Goal: Task Accomplishment & Management: Use online tool/utility

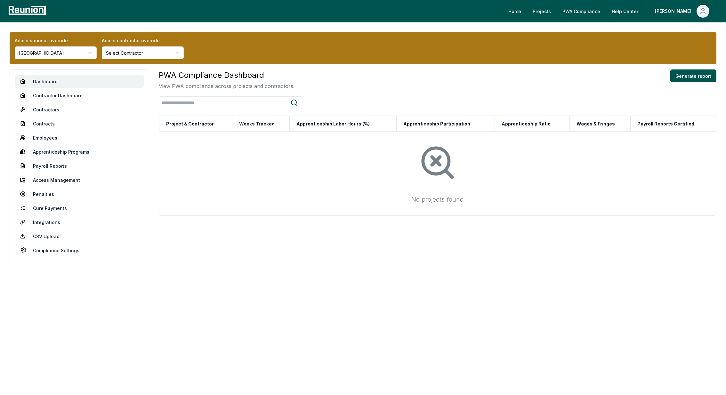
click at [48, 49] on html "Please visit us on your desktop We're working on making our marketplace mobile-…" at bounding box center [363, 197] width 726 height 395
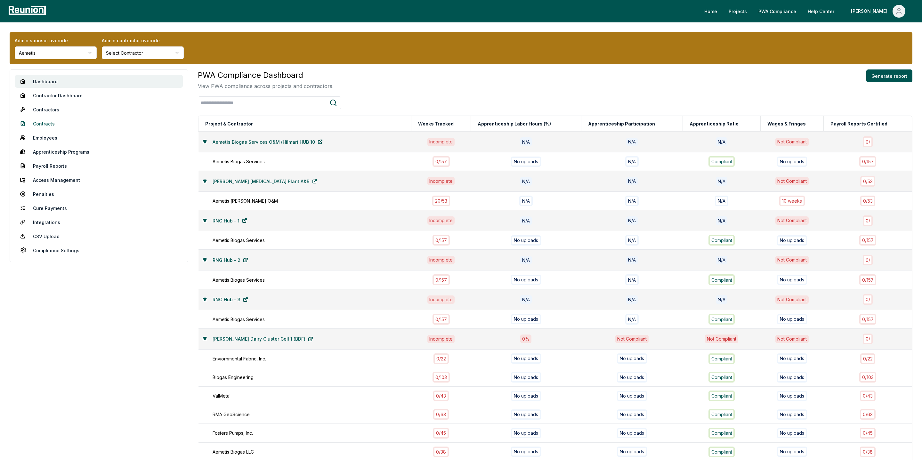
click at [46, 124] on link "Contracts" at bounding box center [99, 123] width 168 height 13
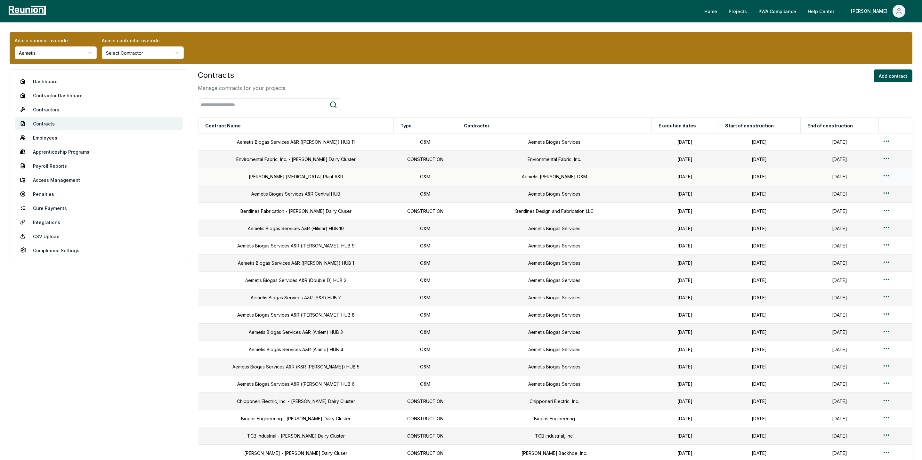
click at [725, 177] on html "Please visit us on your desktop We're working on making our marketplace mobile-…" at bounding box center [461, 339] width 922 height 678
click at [725, 198] on div "Edit" at bounding box center [880, 202] width 61 height 11
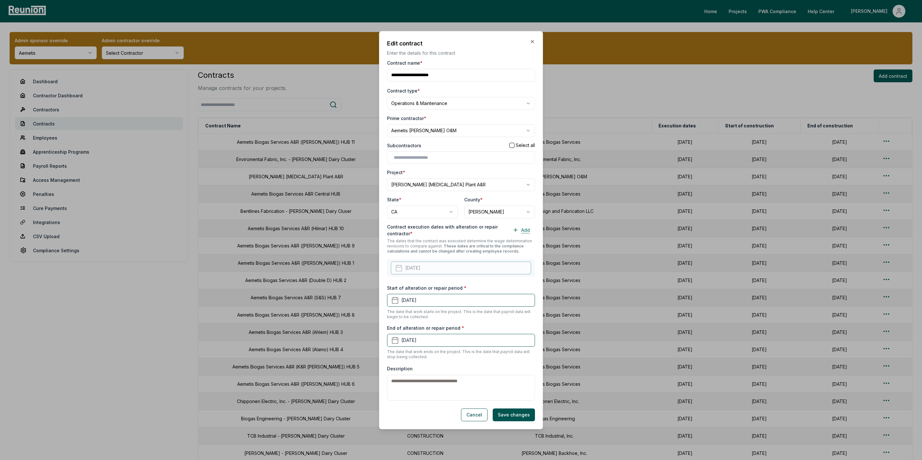
click at [528, 228] on button "Add" at bounding box center [521, 230] width 28 height 13
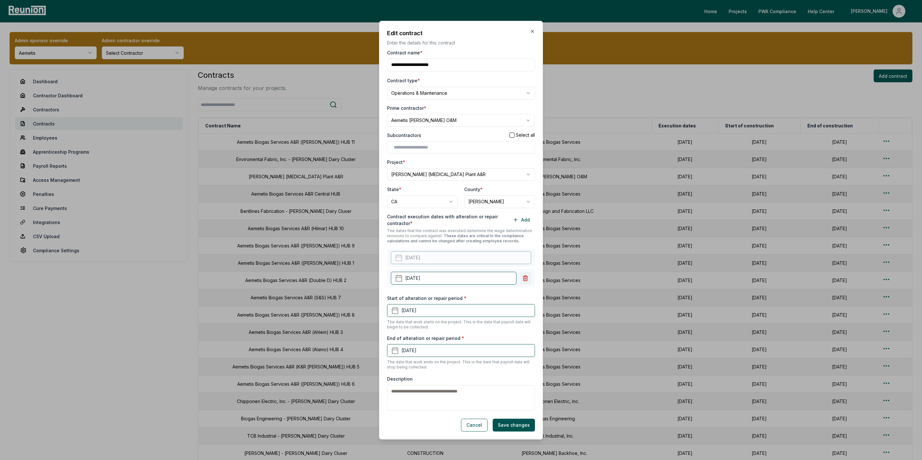
click at [525, 277] on icon at bounding box center [525, 278] width 4 height 5
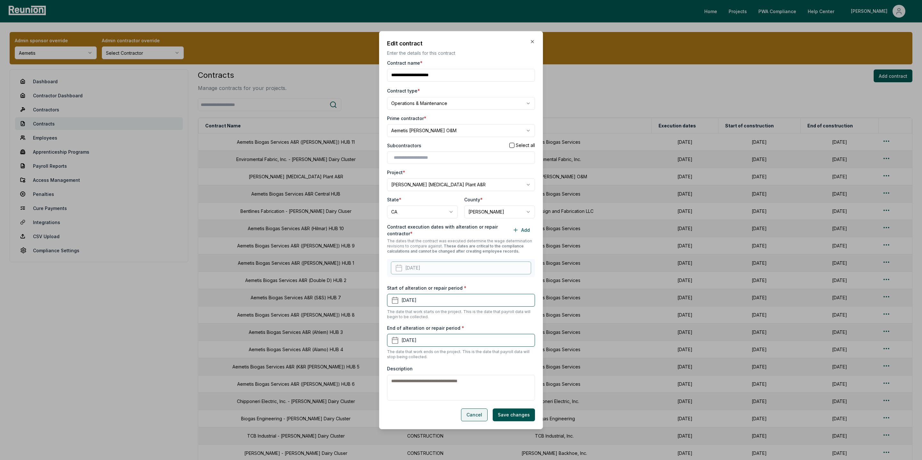
click at [476, 395] on button "Cancel" at bounding box center [474, 414] width 27 height 13
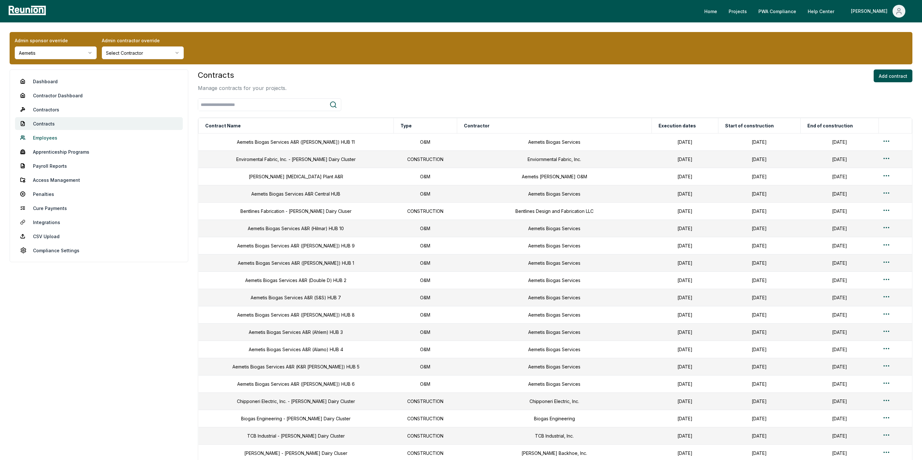
click at [43, 139] on link "Employees" at bounding box center [99, 137] width 168 height 13
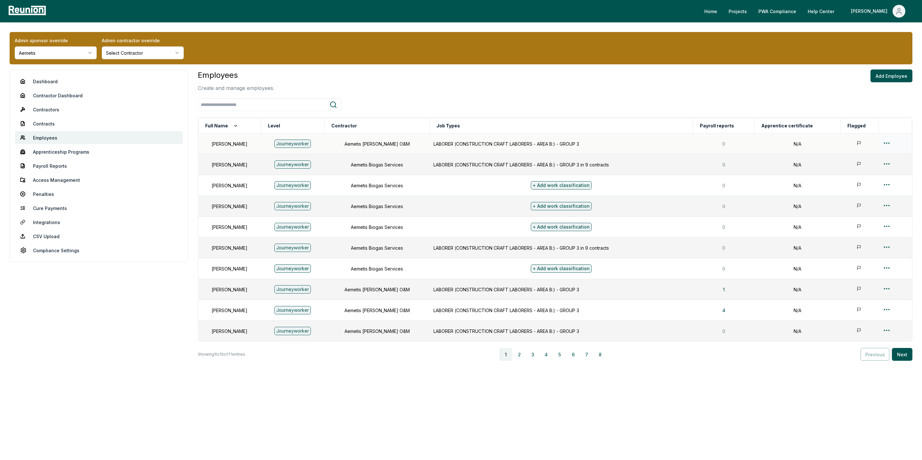
click at [725, 144] on html "Please visit us on your desktop We're working on making our marketplace mobile-…" at bounding box center [461, 230] width 922 height 460
click at [725, 168] on div "Edit" at bounding box center [886, 169] width 61 height 11
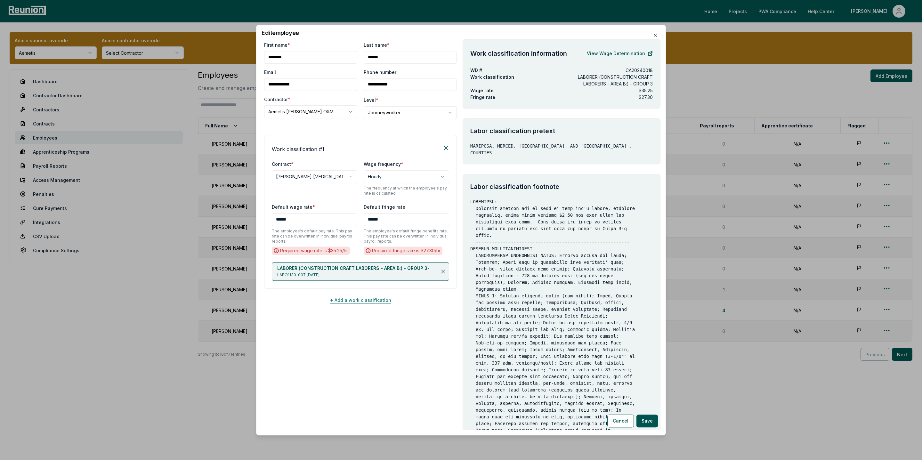
click at [354, 302] on button "+ Add a work classification" at bounding box center [360, 300] width 193 height 13
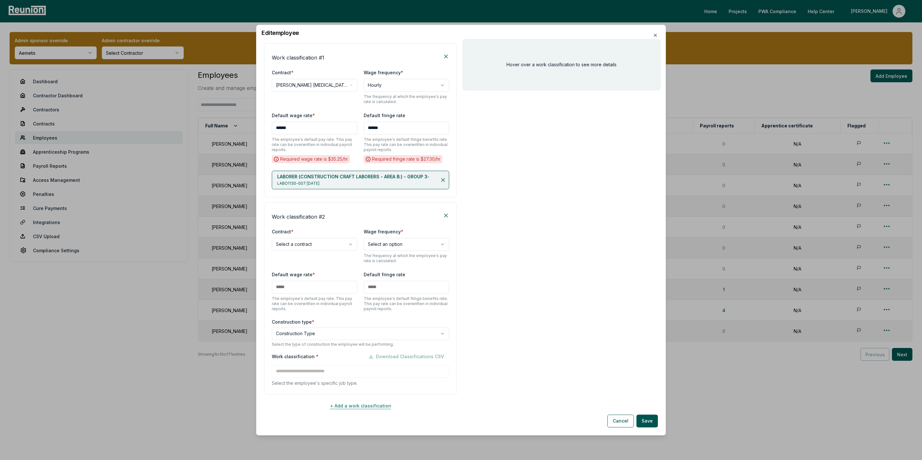
scroll to position [93, 0]
click at [305, 243] on body "Please visit us on your desktop We're working on making our marketplace mobile-…" at bounding box center [461, 230] width 922 height 460
select select "**********"
click at [400, 246] on body "Please visit us on your desktop We're working on making our marketplace mobile-…" at bounding box center [461, 230] width 922 height 460
select select "******"
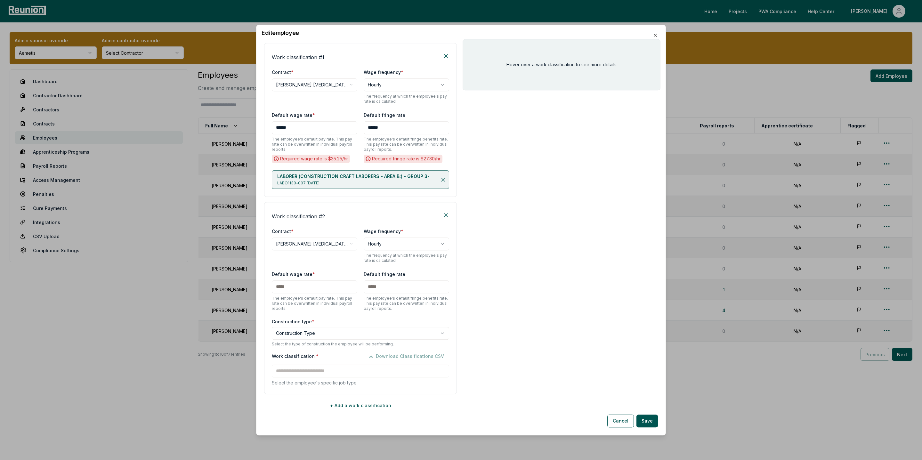
click at [301, 287] on input "text" at bounding box center [314, 286] width 85 height 13
type input "***"
click at [394, 286] on input "text" at bounding box center [405, 286] width 85 height 13
type input "***"
click at [322, 325] on div "**********" at bounding box center [360, 332] width 177 height 28
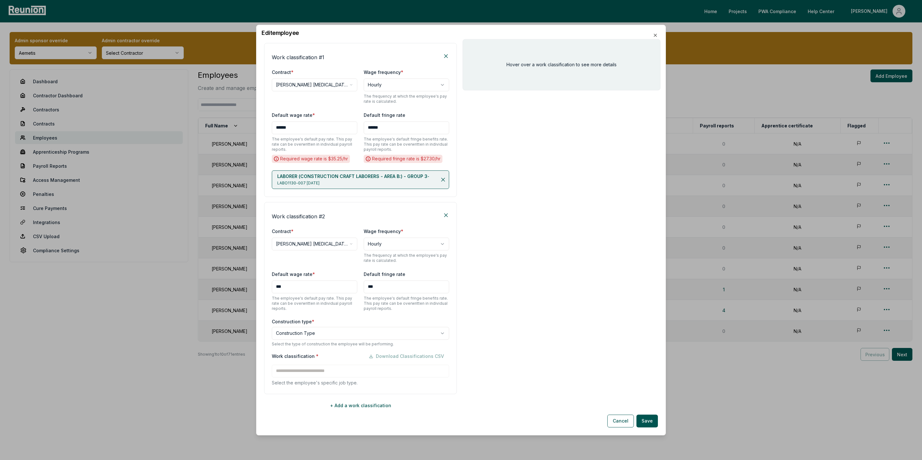
click at [298, 329] on body "Please visit us on your desktop We're working on making our marketplace mobile-…" at bounding box center [461, 230] width 922 height 460
select select "*****"
click at [293, 372] on input at bounding box center [360, 370] width 177 height 13
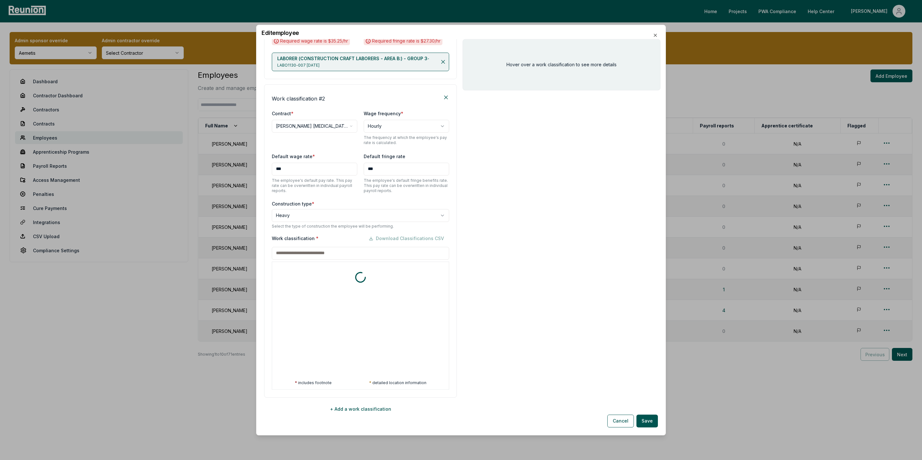
scroll to position [214, 0]
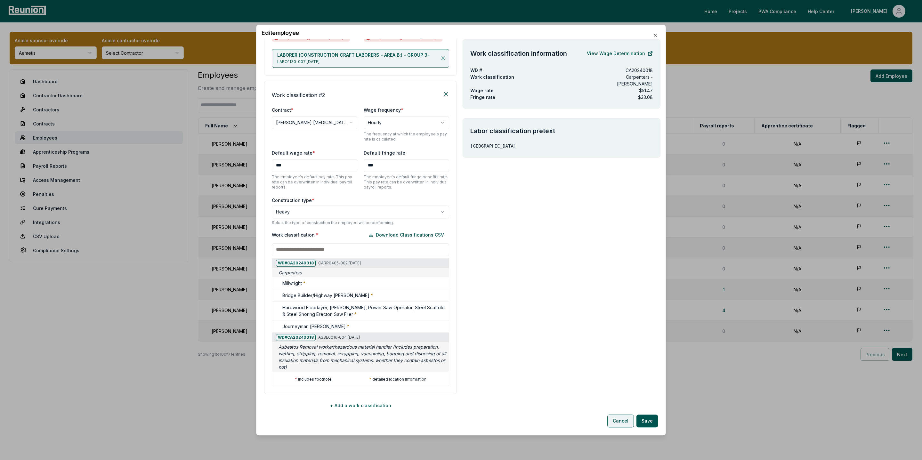
click at [619, 395] on button "Cancel" at bounding box center [620, 420] width 27 height 13
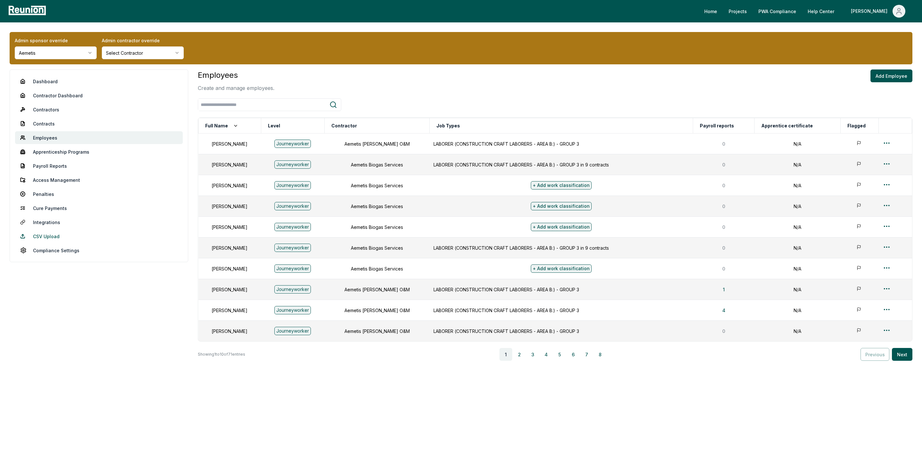
click at [42, 232] on link "CSV Upload" at bounding box center [99, 236] width 168 height 13
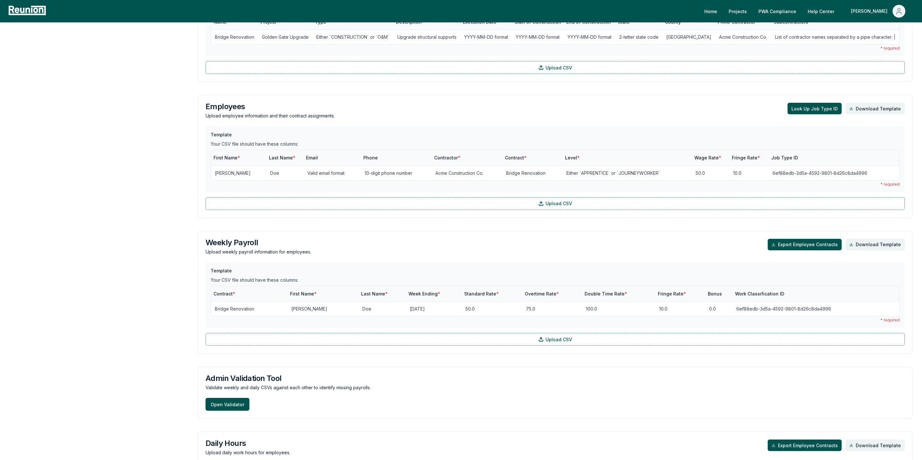
scroll to position [412, 0]
click at [725, 112] on button "Look Up Job Type ID" at bounding box center [814, 109] width 54 height 12
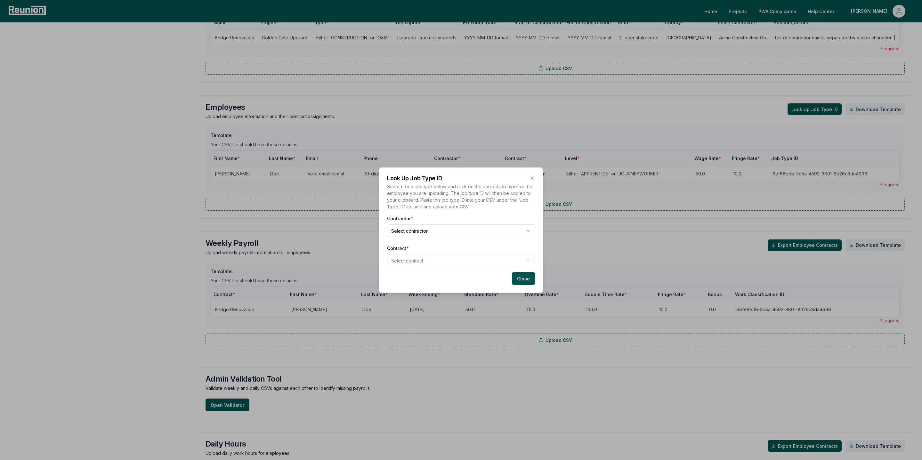
click at [402, 230] on body "Please visit us on your desktop We're working on making our marketplace mobile-…" at bounding box center [461, 102] width 922 height 1028
click at [414, 262] on body "Please visit us on your desktop We're working on making our marketplace mobile-…" at bounding box center [461, 102] width 922 height 1028
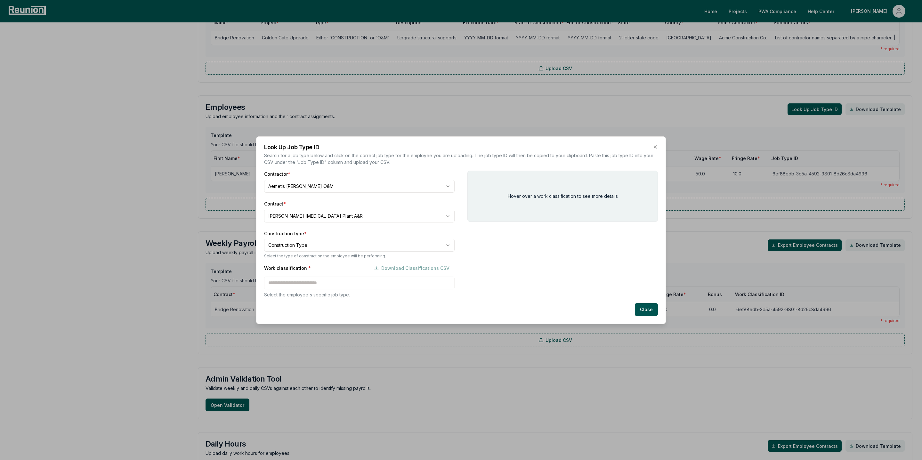
click at [288, 246] on body "Please visit us on your desktop We're working on making our marketplace mobile-…" at bounding box center [461, 102] width 922 height 1028
click at [286, 283] on div "Work classification * Download Classifications CSV Select the employee's specif…" at bounding box center [359, 280] width 190 height 36
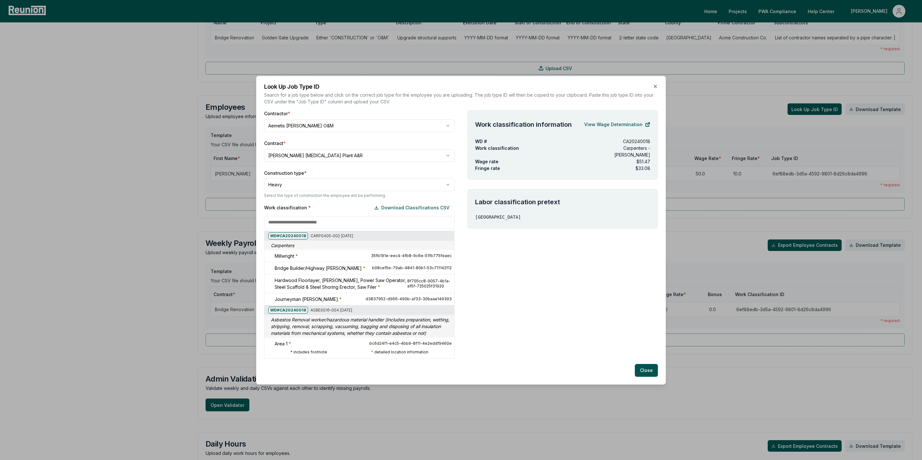
click at [645, 373] on div at bounding box center [264, 170] width 922 height 460
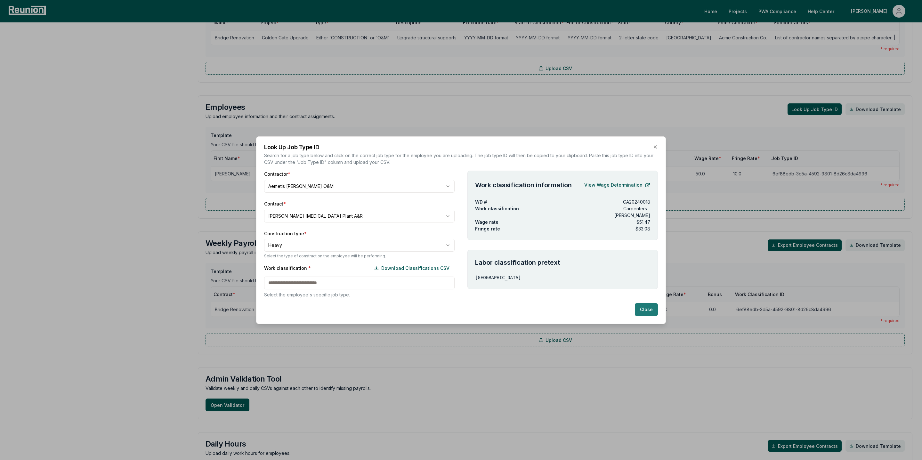
click at [647, 309] on button "Close" at bounding box center [646, 309] width 23 height 13
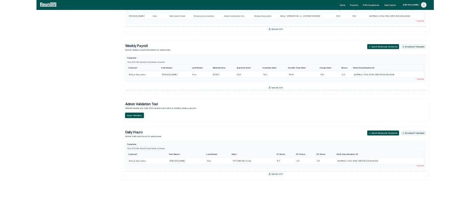
scroll to position [555, 0]
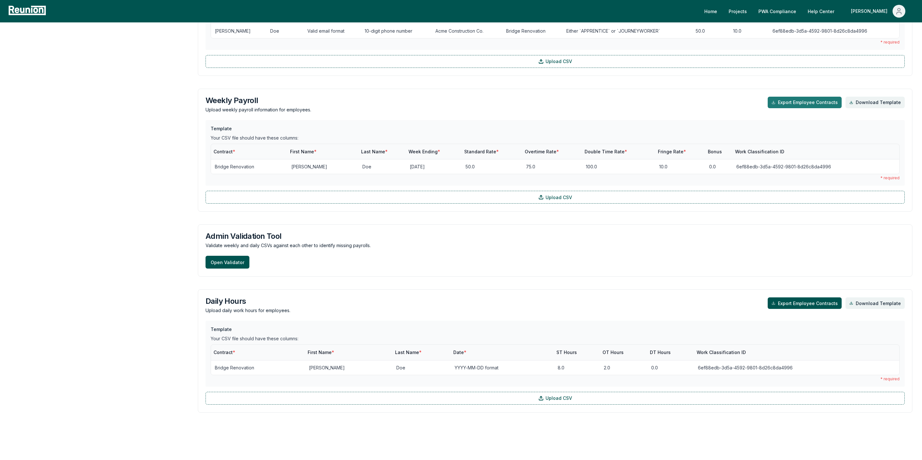
click at [725, 106] on button "Export Employee Contracts" at bounding box center [804, 103] width 74 height 12
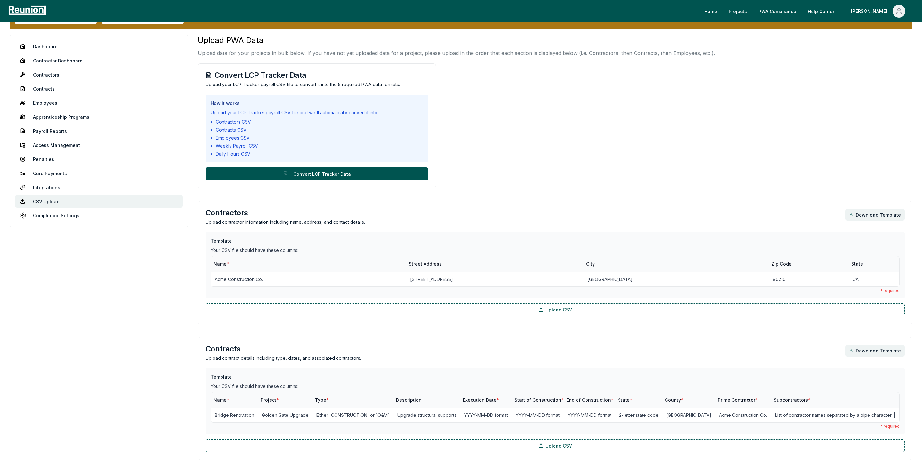
scroll to position [0, 0]
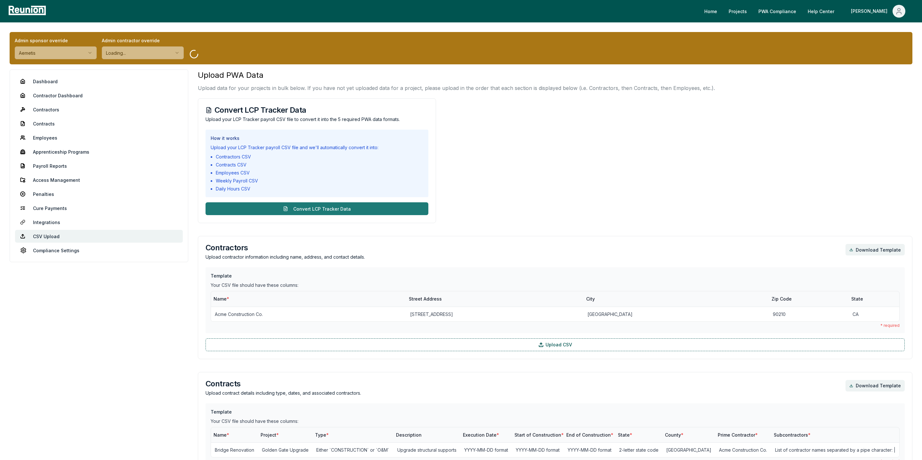
click at [215, 203] on button "Convert LCP Tracker Data" at bounding box center [316, 208] width 223 height 13
